Goal: Book appointment/travel/reservation

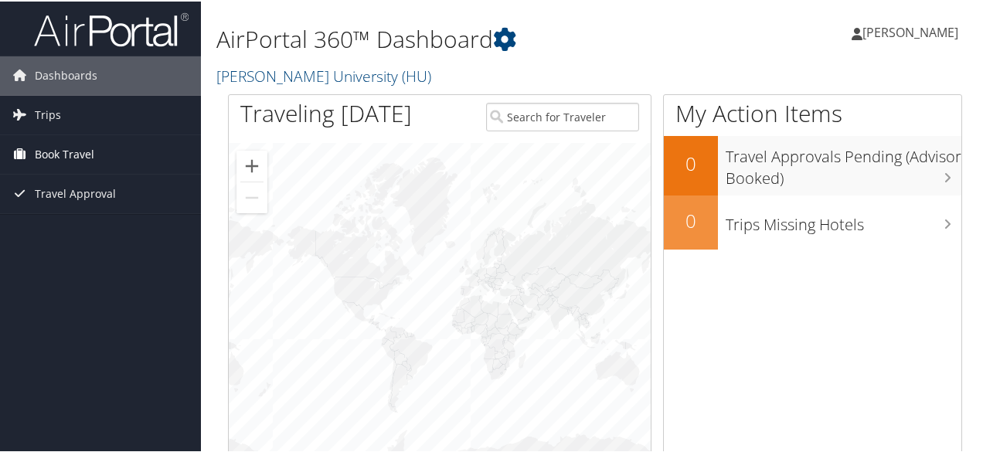
click at [76, 155] on span "Book Travel" at bounding box center [65, 153] width 60 height 39
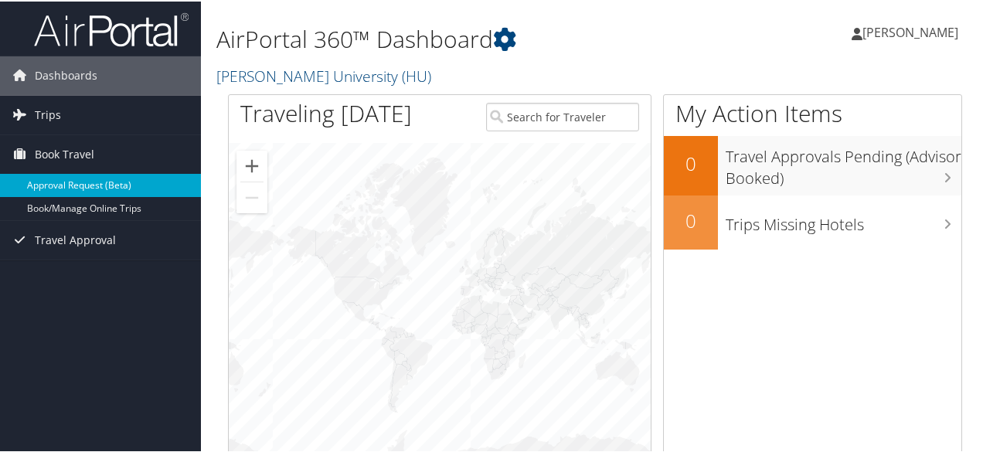
click at [69, 186] on link "Approval Request (Beta)" at bounding box center [100, 183] width 201 height 23
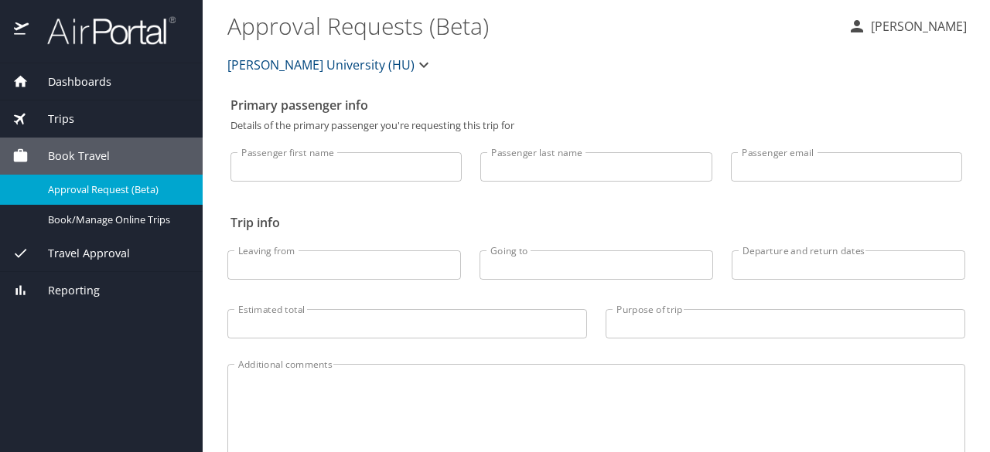
click at [322, 166] on input "Passenger first name" at bounding box center [345, 166] width 231 height 29
type input "Edward"
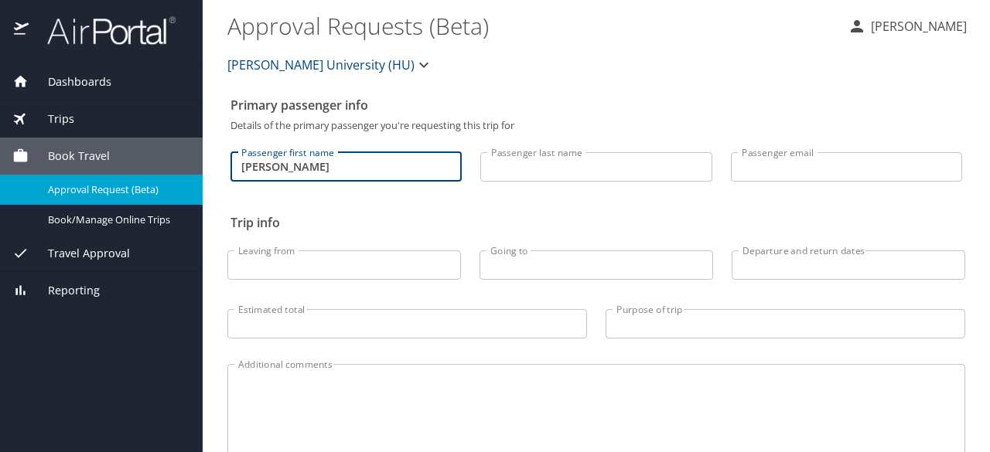
type input "Harding"
type input "edward.harding2@howard.edu"
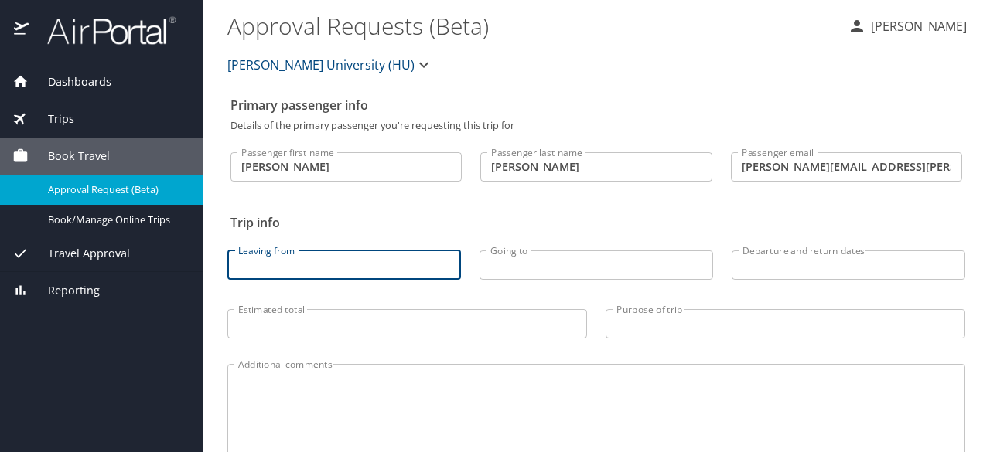
click at [363, 273] on input "Leaving from" at bounding box center [343, 264] width 233 height 29
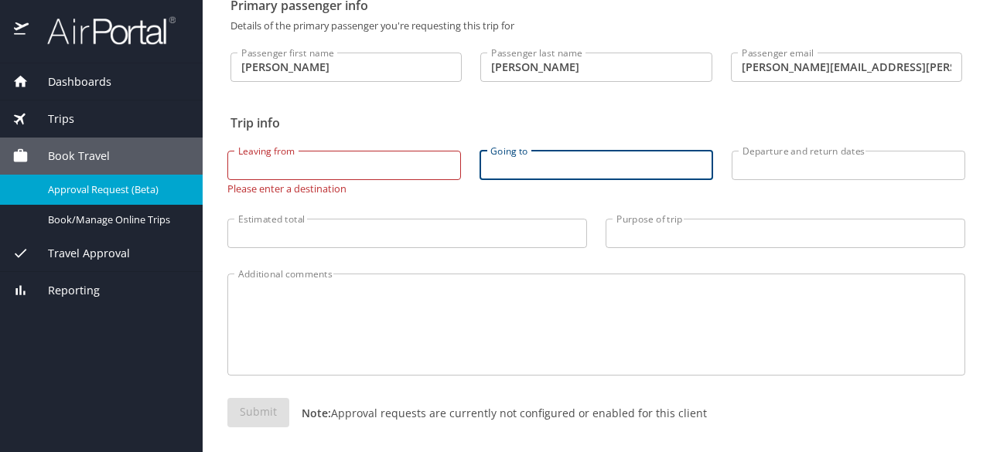
click at [540, 166] on input "Going to" at bounding box center [595, 165] width 233 height 29
type input "houston"
click at [798, 169] on input "Departure and return dates" at bounding box center [847, 165] width 233 height 29
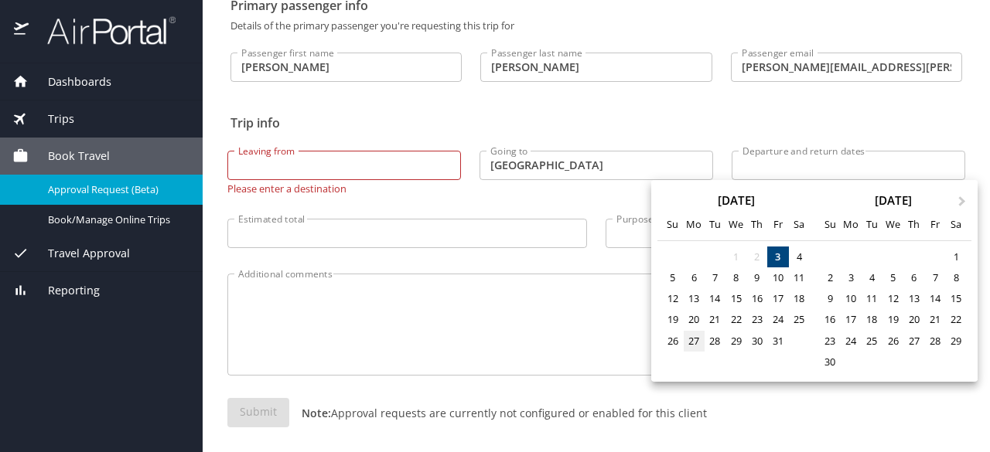
click at [693, 341] on div "27" at bounding box center [693, 341] width 21 height 21
click at [776, 345] on div "31" at bounding box center [777, 341] width 21 height 21
type input "10/27/2025 🠦 10/31/2025"
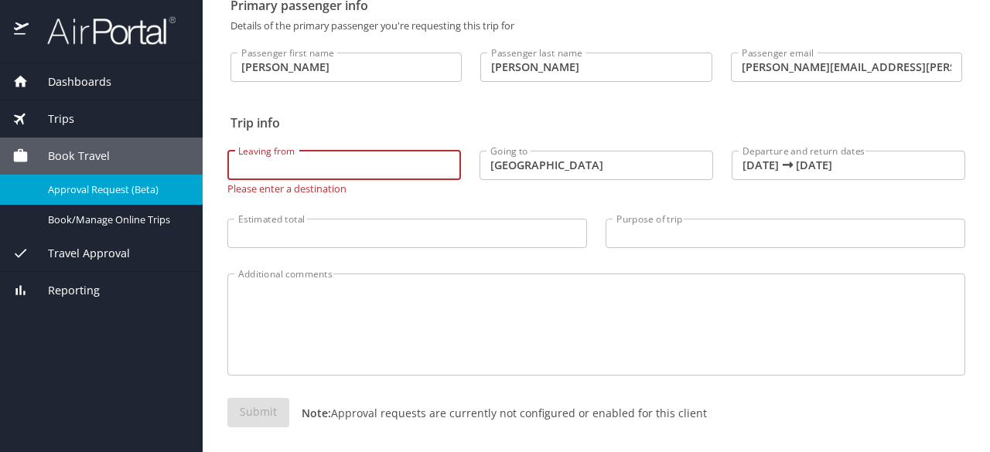
click at [322, 169] on input "Leaving from" at bounding box center [343, 165] width 233 height 29
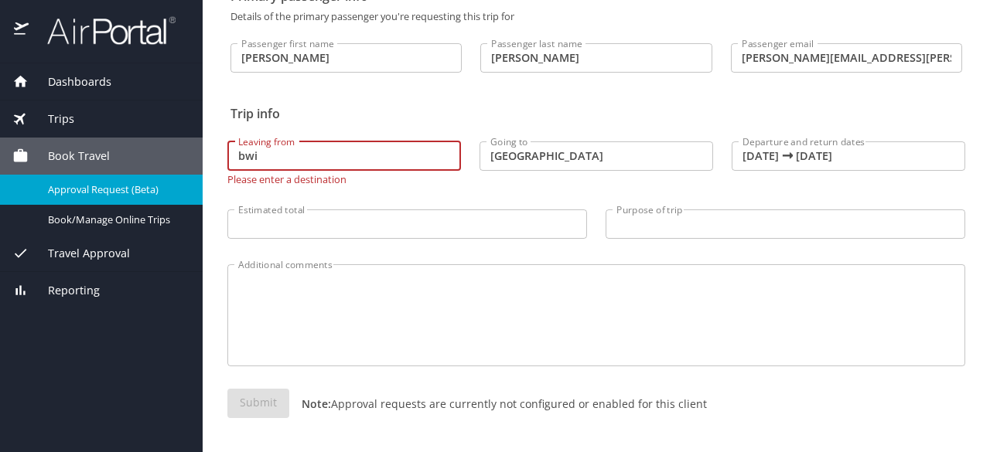
scroll to position [0, 0]
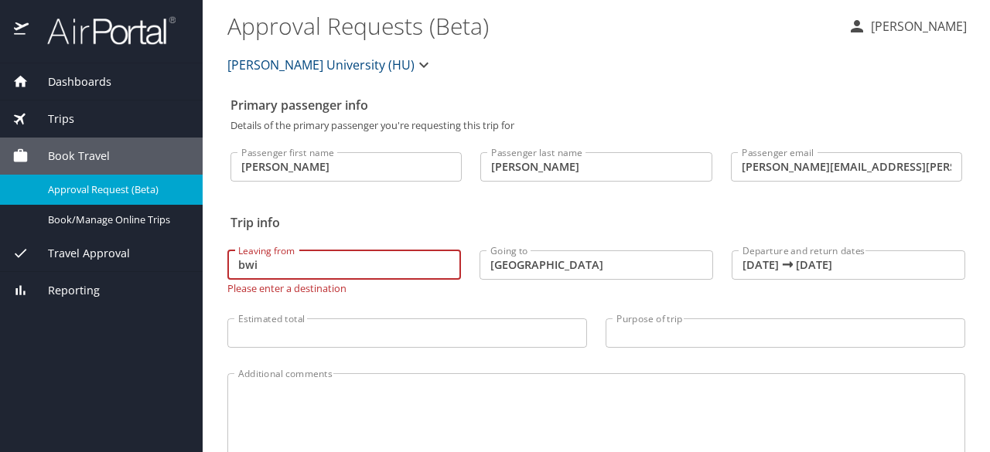
type input "bwi"
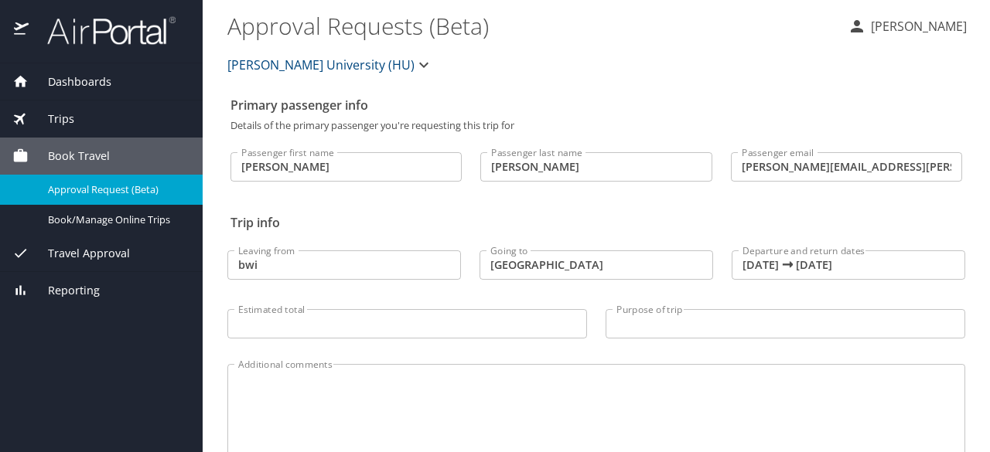
click at [63, 109] on div "Trips" at bounding box center [101, 119] width 203 height 37
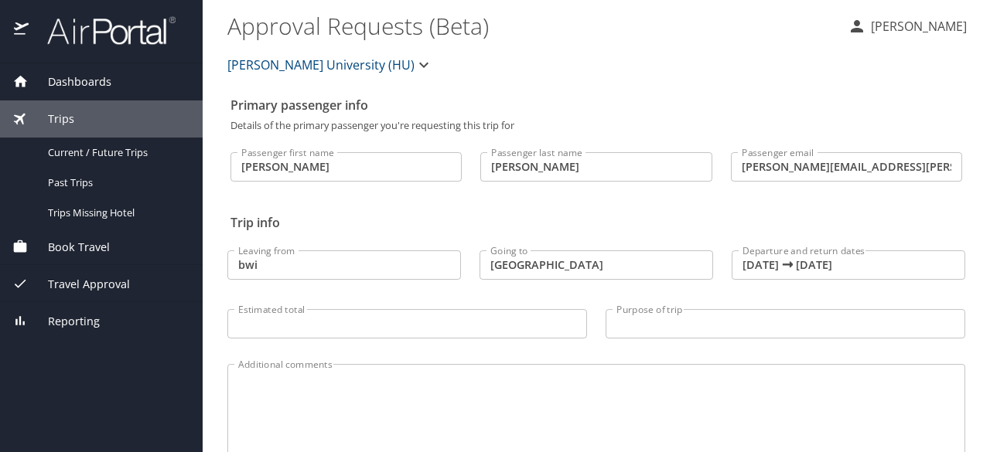
click at [83, 81] on span "Dashboards" at bounding box center [70, 81] width 83 height 17
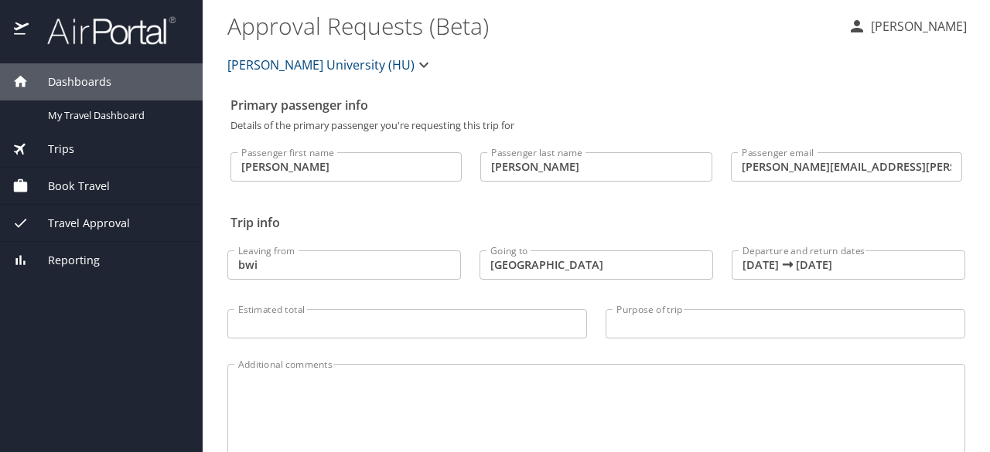
click at [37, 143] on span "Trips" at bounding box center [52, 149] width 46 height 17
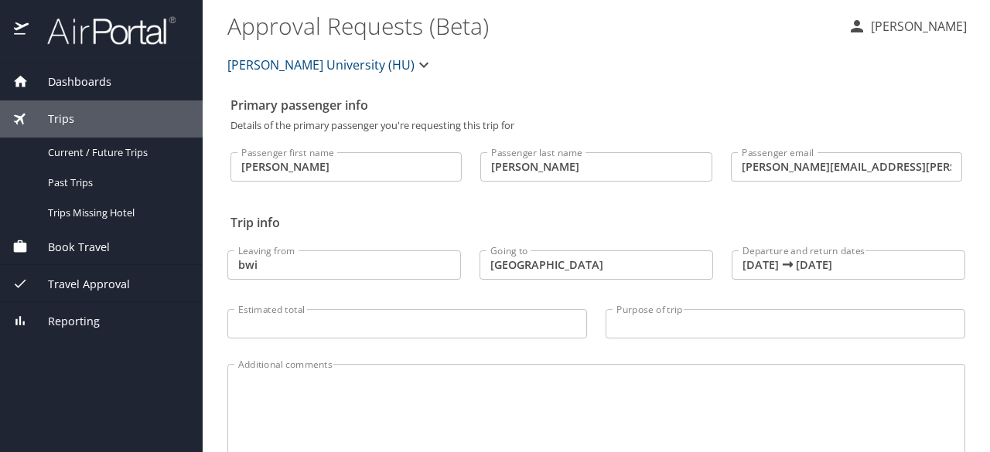
click at [414, 66] on icon "button" at bounding box center [423, 65] width 19 height 19
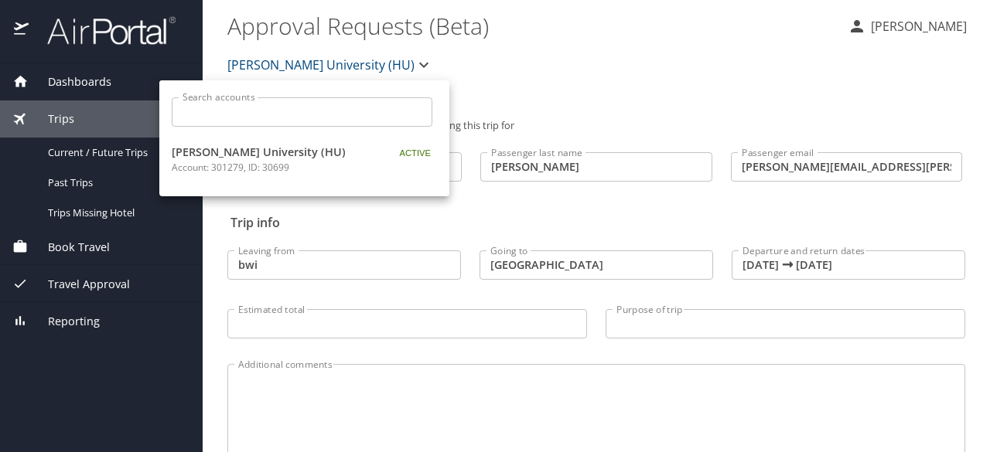
click at [528, 64] on div at bounding box center [495, 226] width 990 height 452
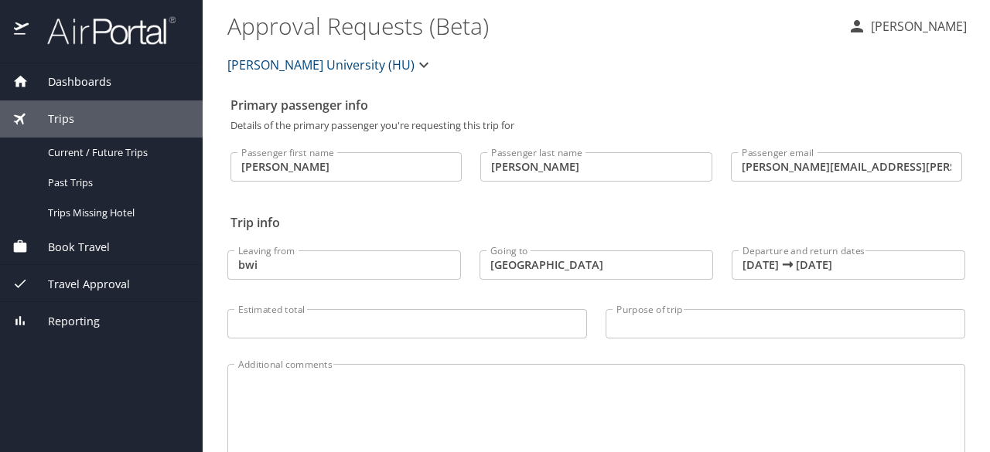
scroll to position [100, 0]
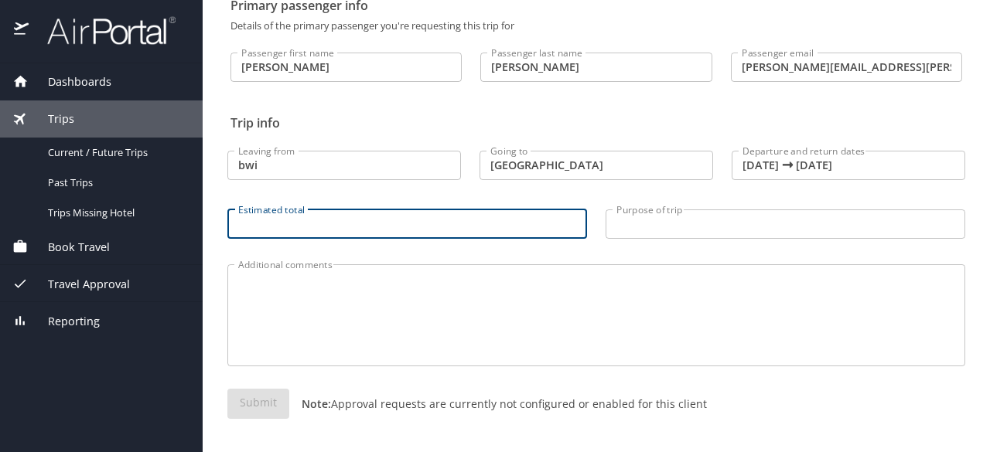
click at [335, 230] on input "Estimated total" at bounding box center [407, 224] width 360 height 29
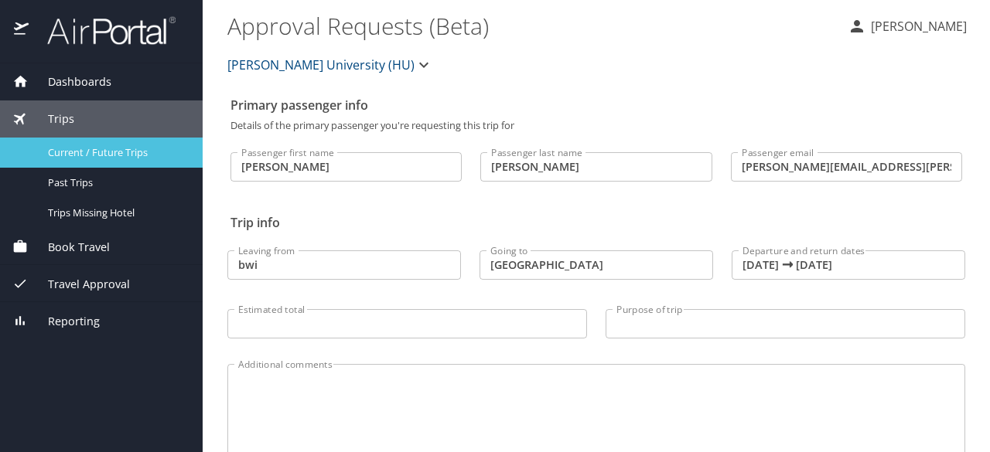
click at [99, 148] on span "Current / Future Trips" at bounding box center [116, 152] width 136 height 15
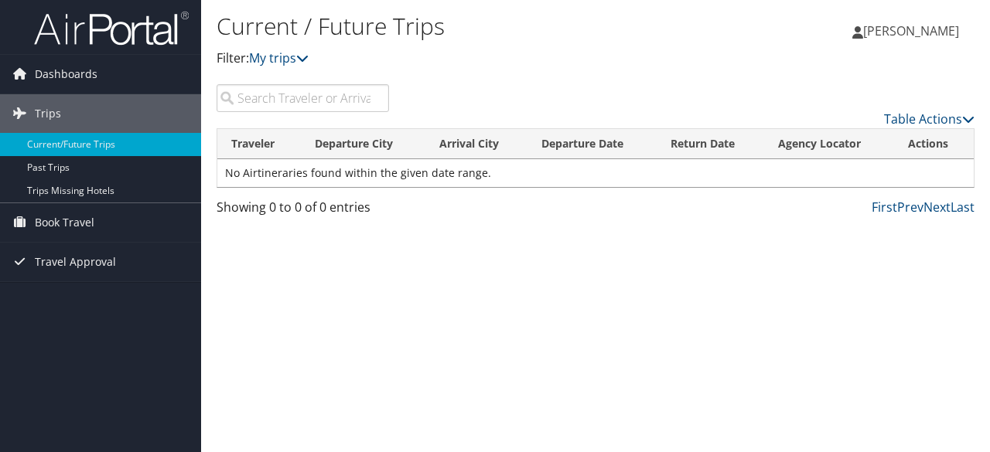
click at [90, 26] on img at bounding box center [111, 28] width 155 height 36
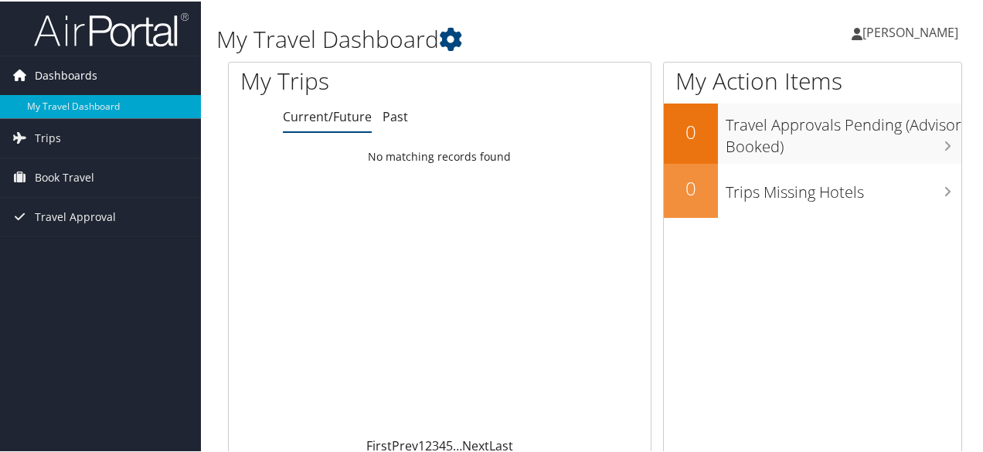
click at [30, 75] on icon at bounding box center [19, 73] width 23 height 23
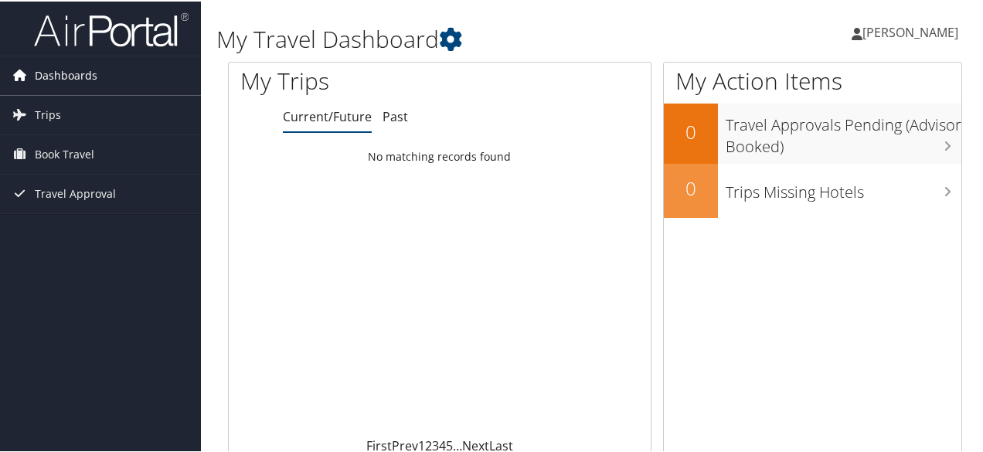
click at [19, 72] on icon at bounding box center [19, 73] width 23 height 23
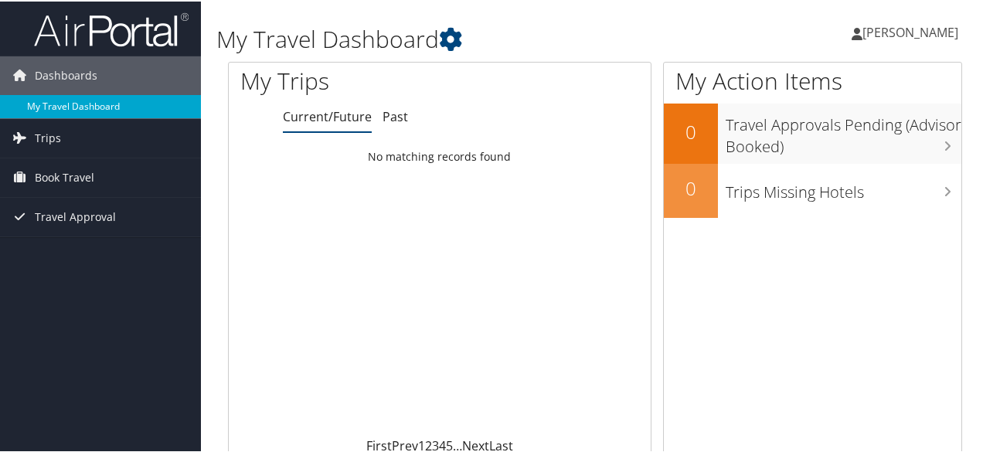
click at [43, 110] on link "My Travel Dashboard" at bounding box center [100, 105] width 201 height 23
click at [60, 169] on span "Book Travel" at bounding box center [65, 176] width 60 height 39
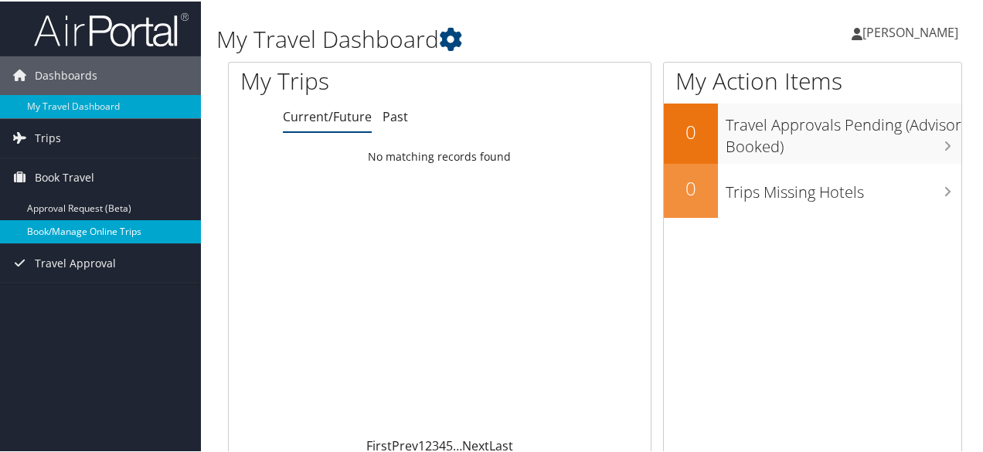
click at [65, 231] on link "Book/Manage Online Trips" at bounding box center [100, 230] width 201 height 23
